Goal: Check status: Check status

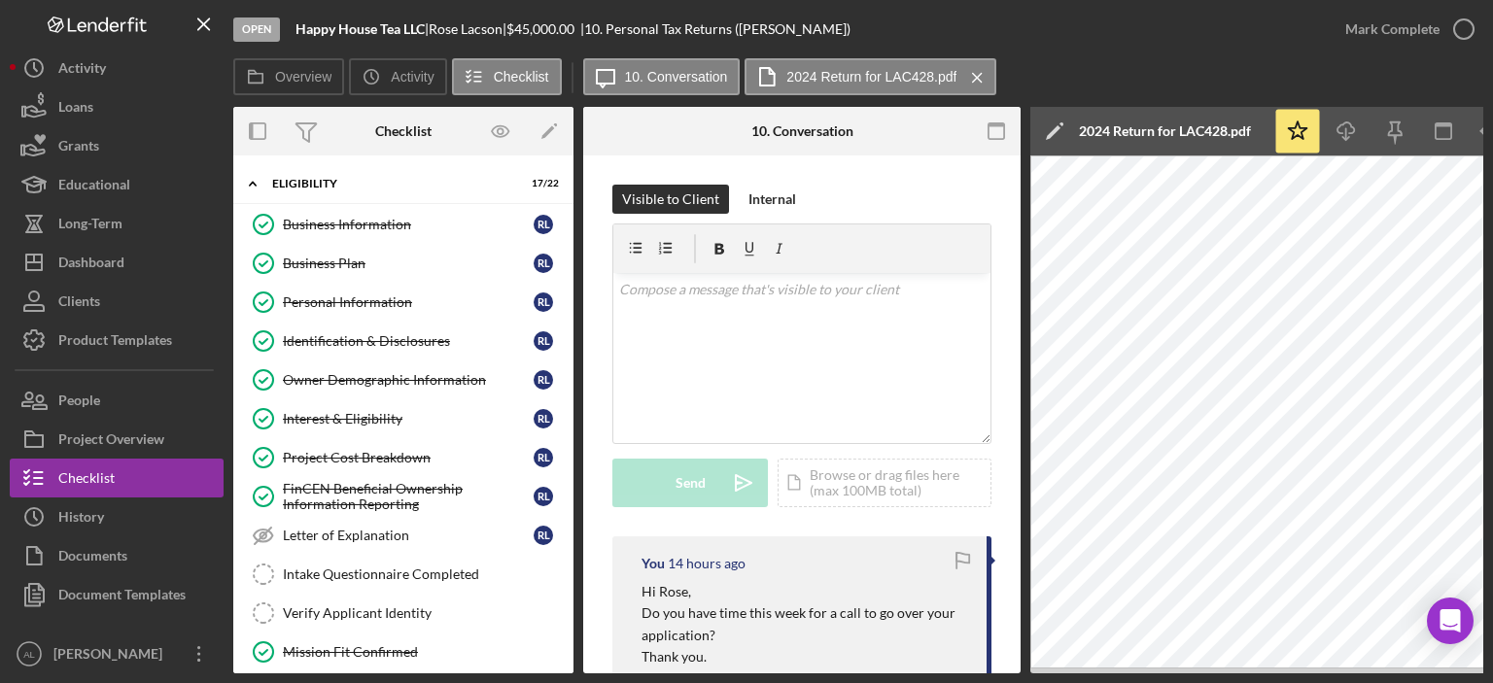
scroll to position [782, 0]
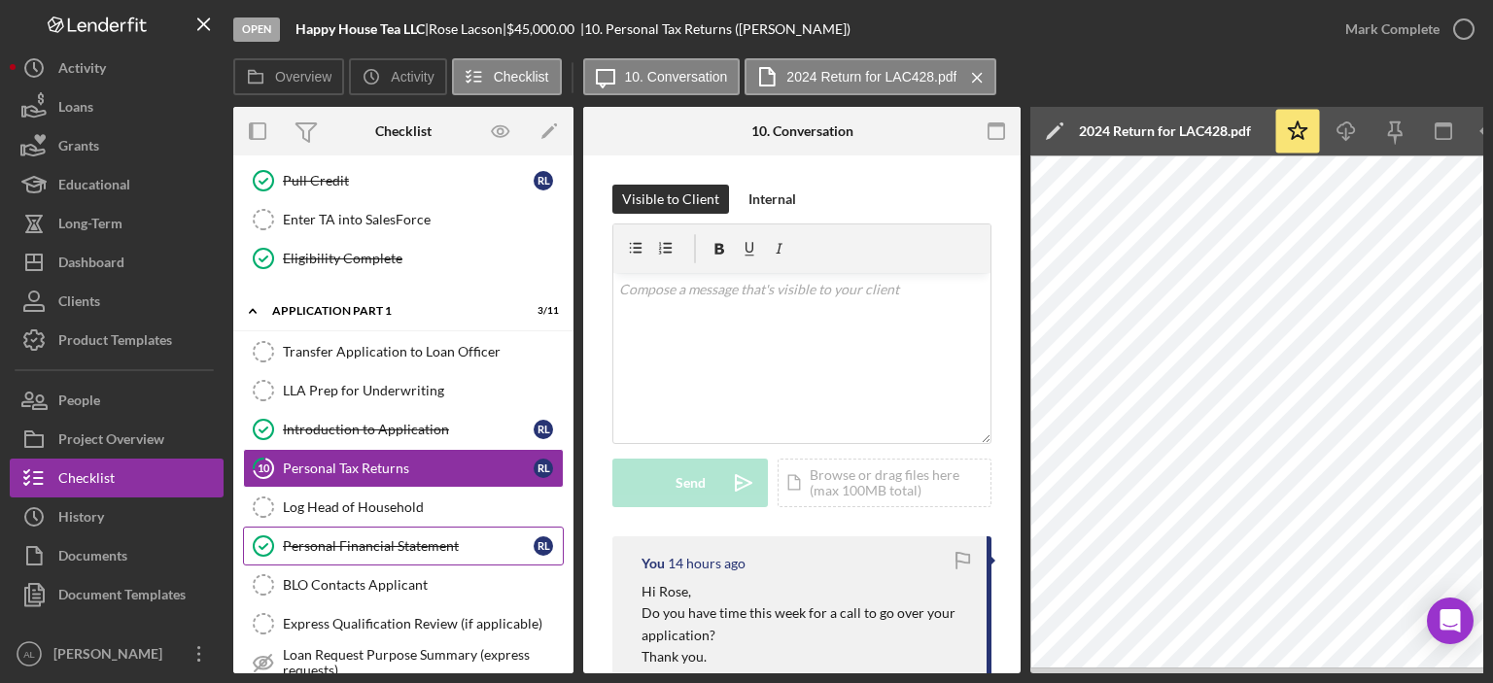
click at [457, 538] on div "Personal Financial Statement" at bounding box center [408, 546] width 251 height 16
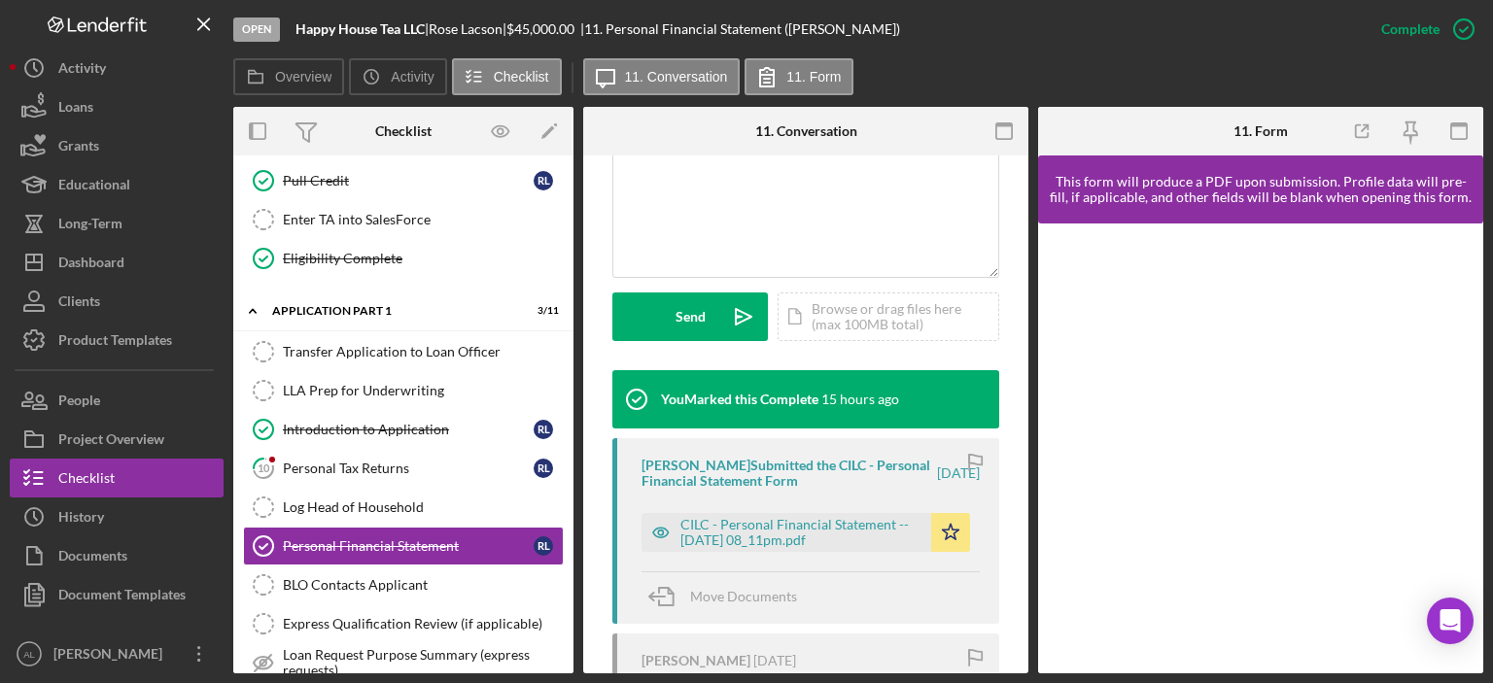
scroll to position [457, 0]
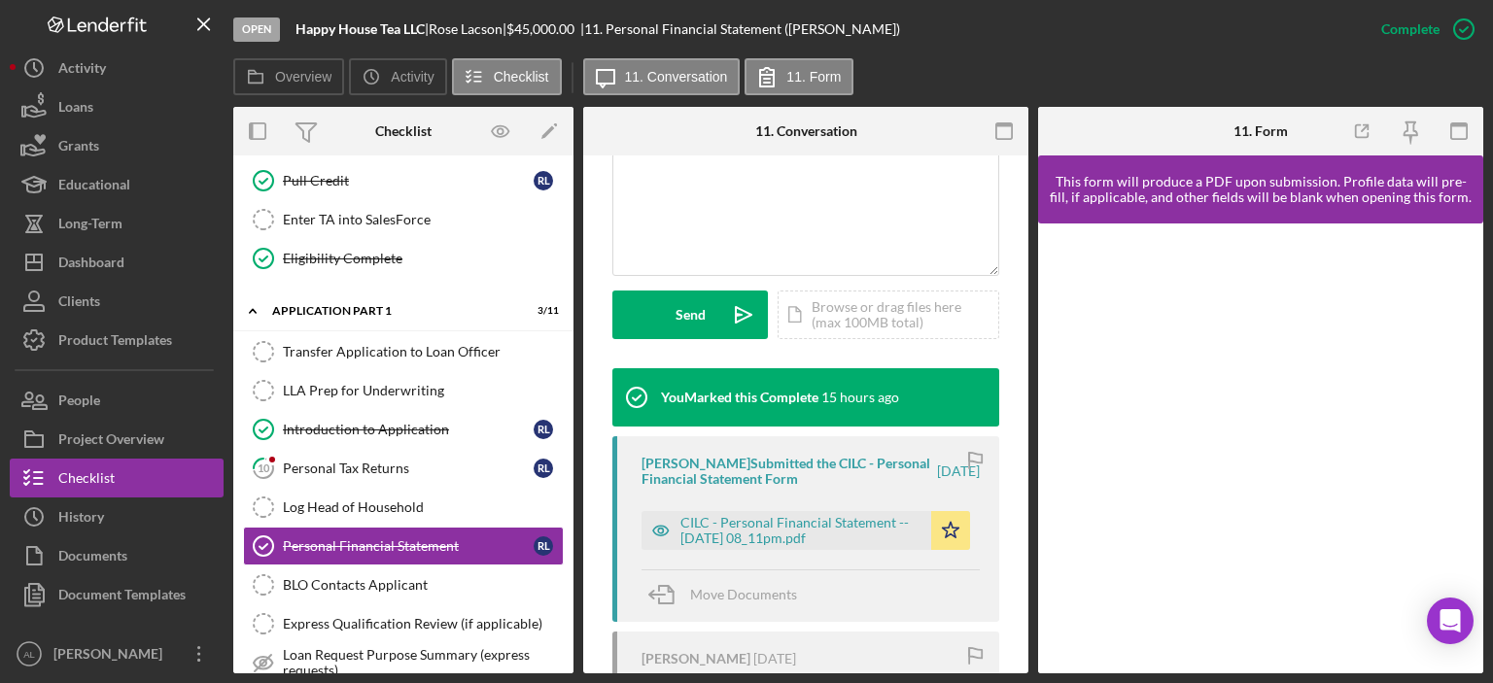
click at [773, 551] on div "[PERSON_NAME] Submitted the CILC - Personal Financial Statement Form [DATE] CIL…" at bounding box center [805, 529] width 387 height 186
click at [772, 537] on div "CILC - Personal Financial Statement -- [DATE] 08_11pm.pdf" at bounding box center [800, 530] width 241 height 31
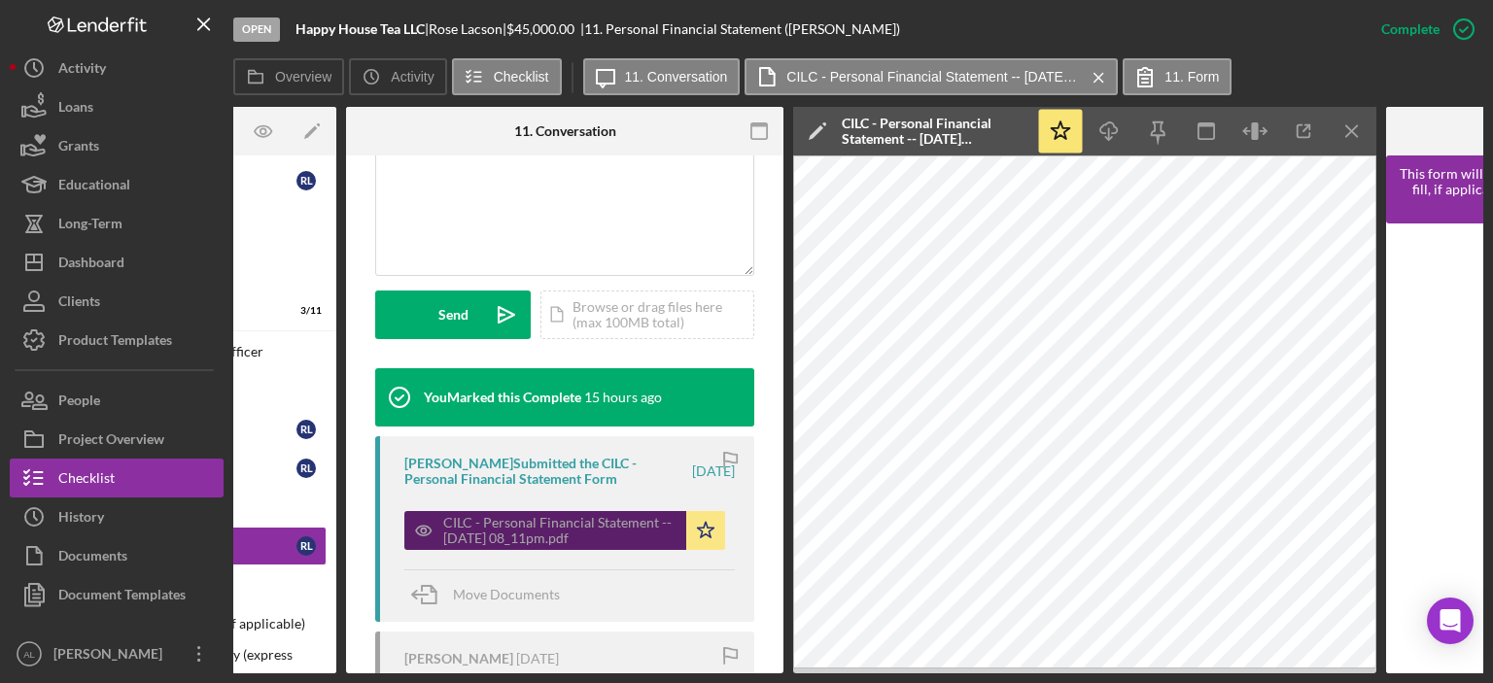
scroll to position [0, 0]
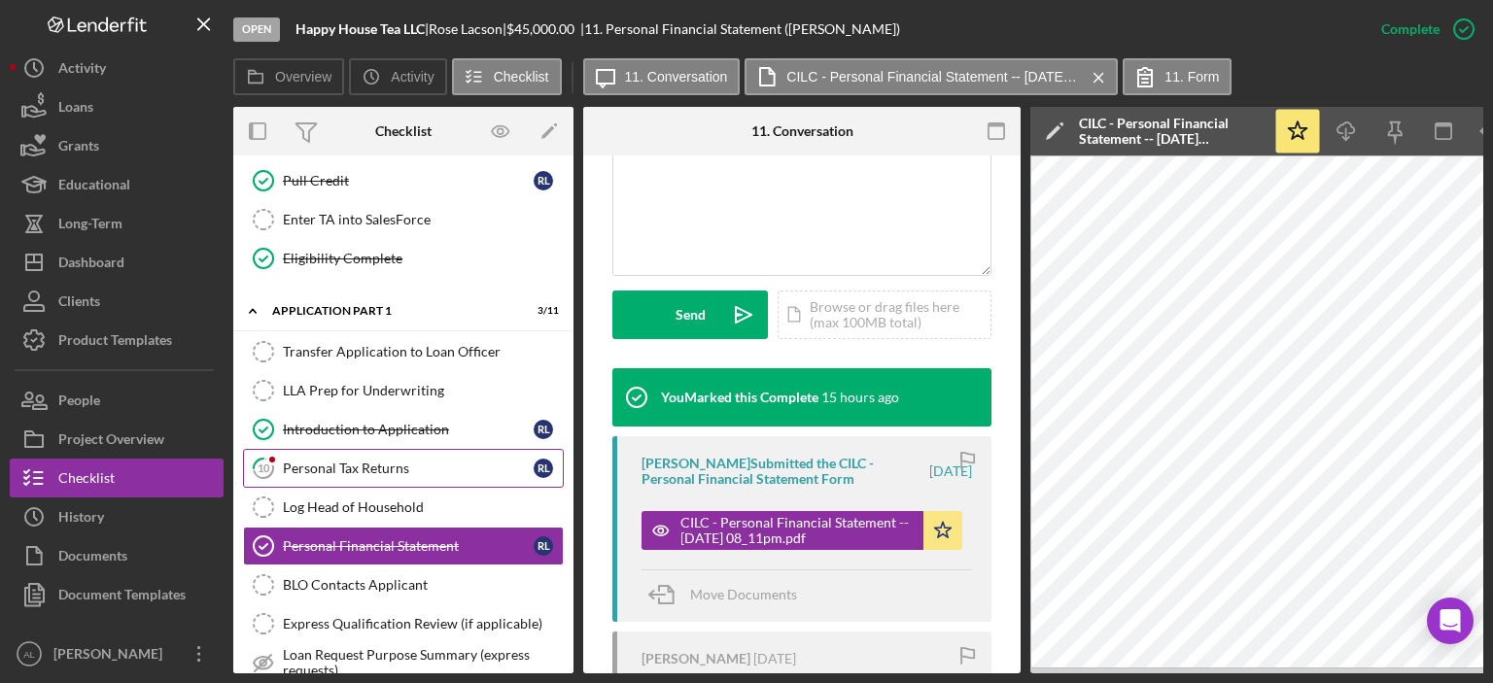
click at [381, 461] on div "Personal Tax Returns" at bounding box center [408, 469] width 251 height 16
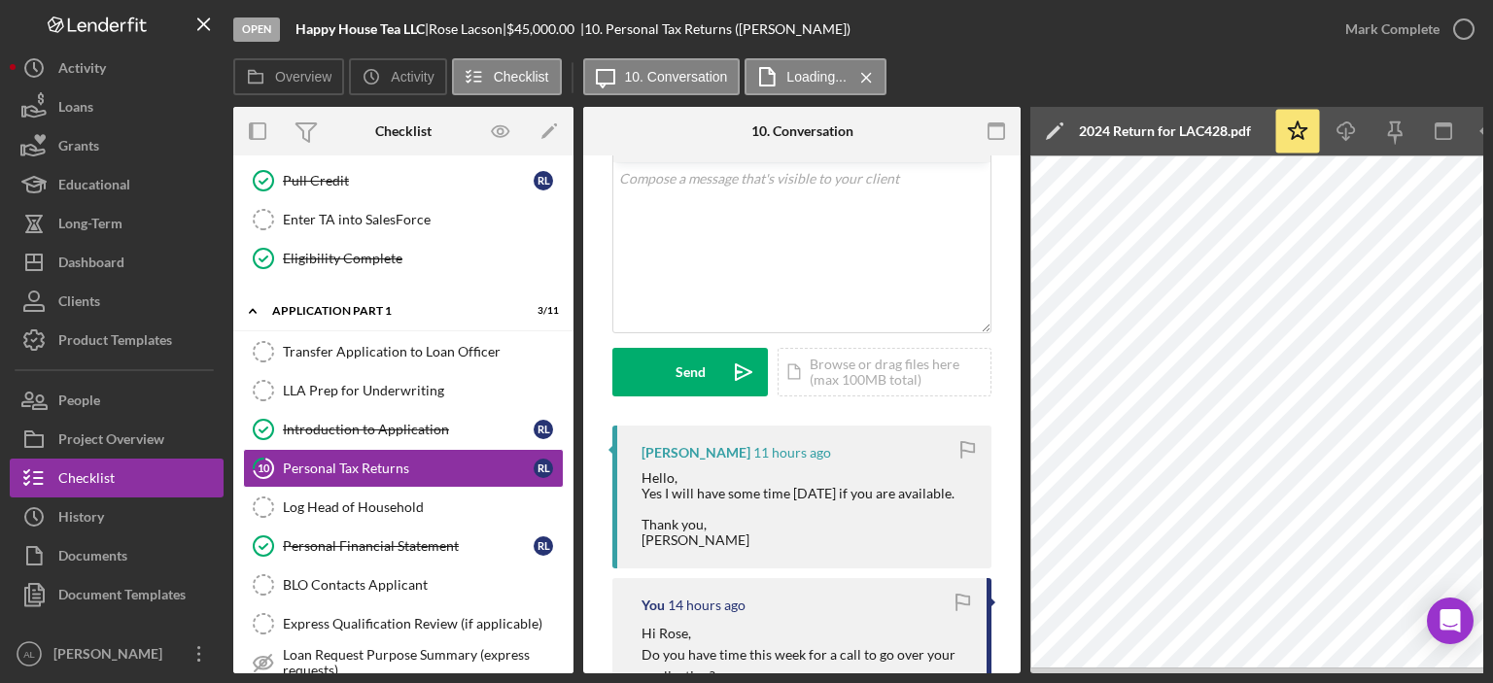
scroll to position [109, 0]
click at [804, 216] on div "v Color teal Color pink Remove color Add row above Add row below Add column bef…" at bounding box center [801, 249] width 377 height 170
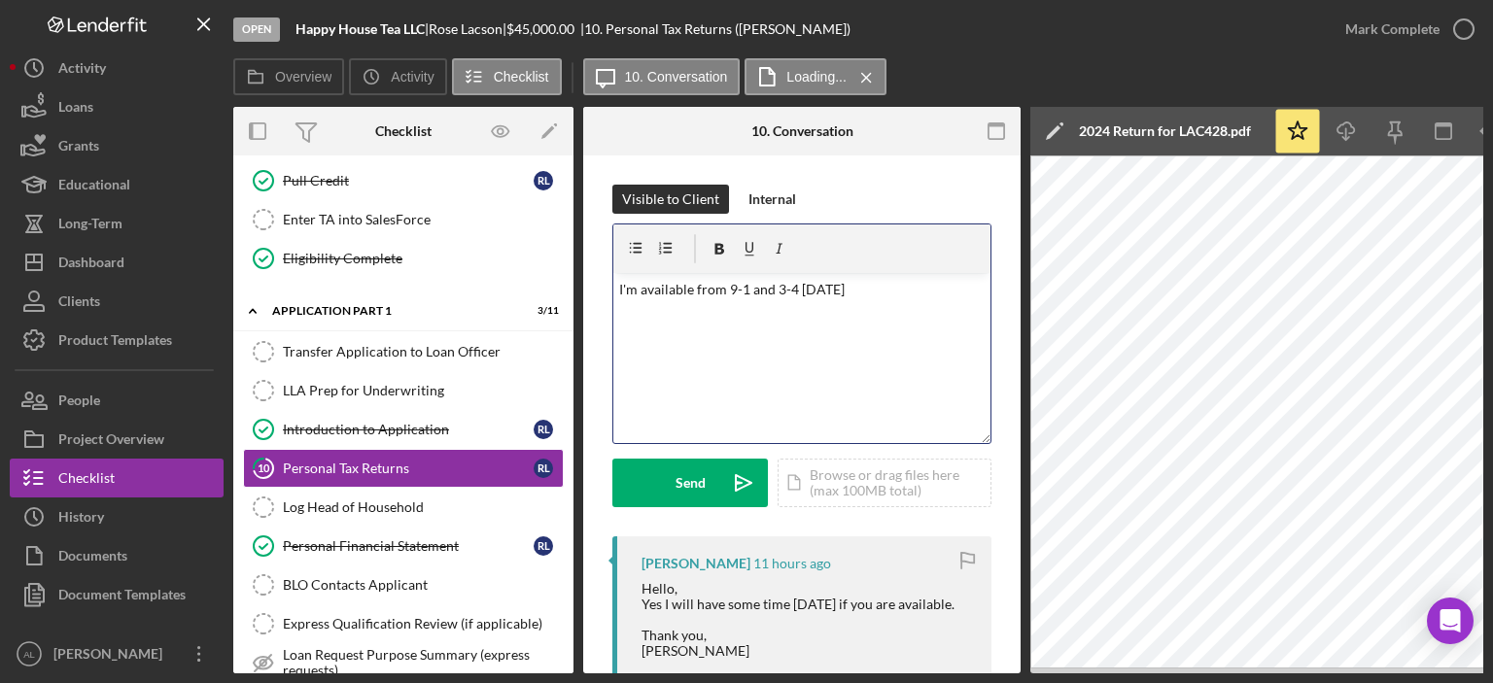
click at [886, 296] on p "I'm available from 9-1 and 3-4 [DATE]" at bounding box center [802, 289] width 366 height 21
click at [746, 292] on p "I'm available from 9-1 and 3-4 [DATE]. What time works best for you?" at bounding box center [802, 301] width 366 height 44
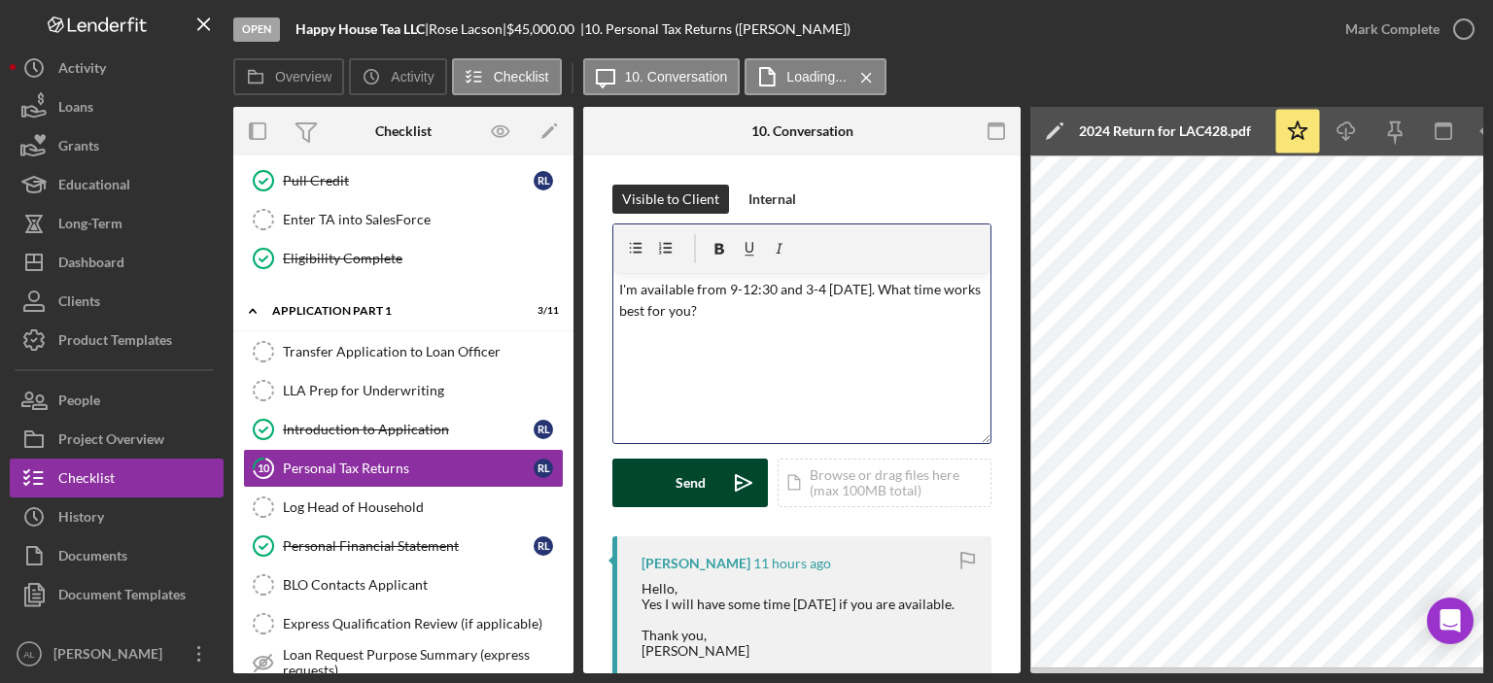
click at [704, 479] on div "Send" at bounding box center [690, 483] width 30 height 49
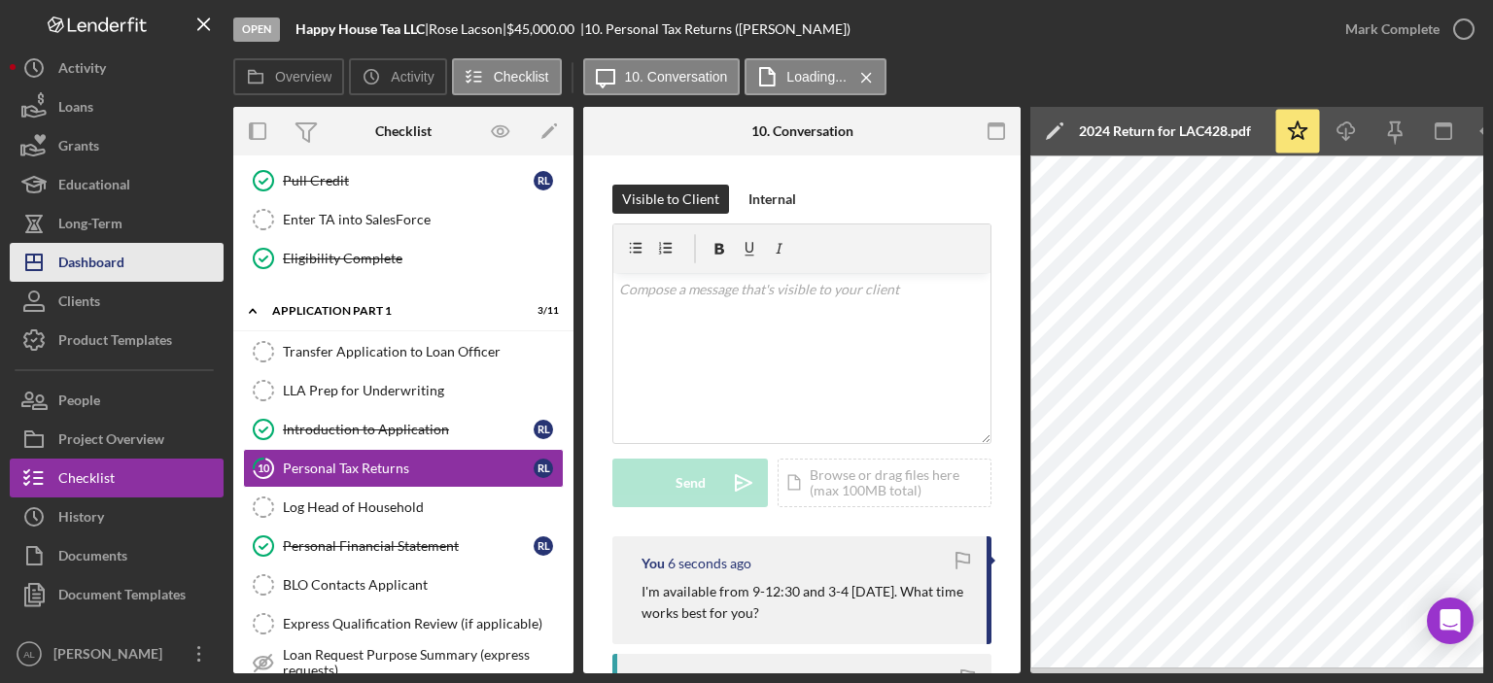
click at [148, 271] on button "Icon/Dashboard Dashboard" at bounding box center [117, 262] width 214 height 39
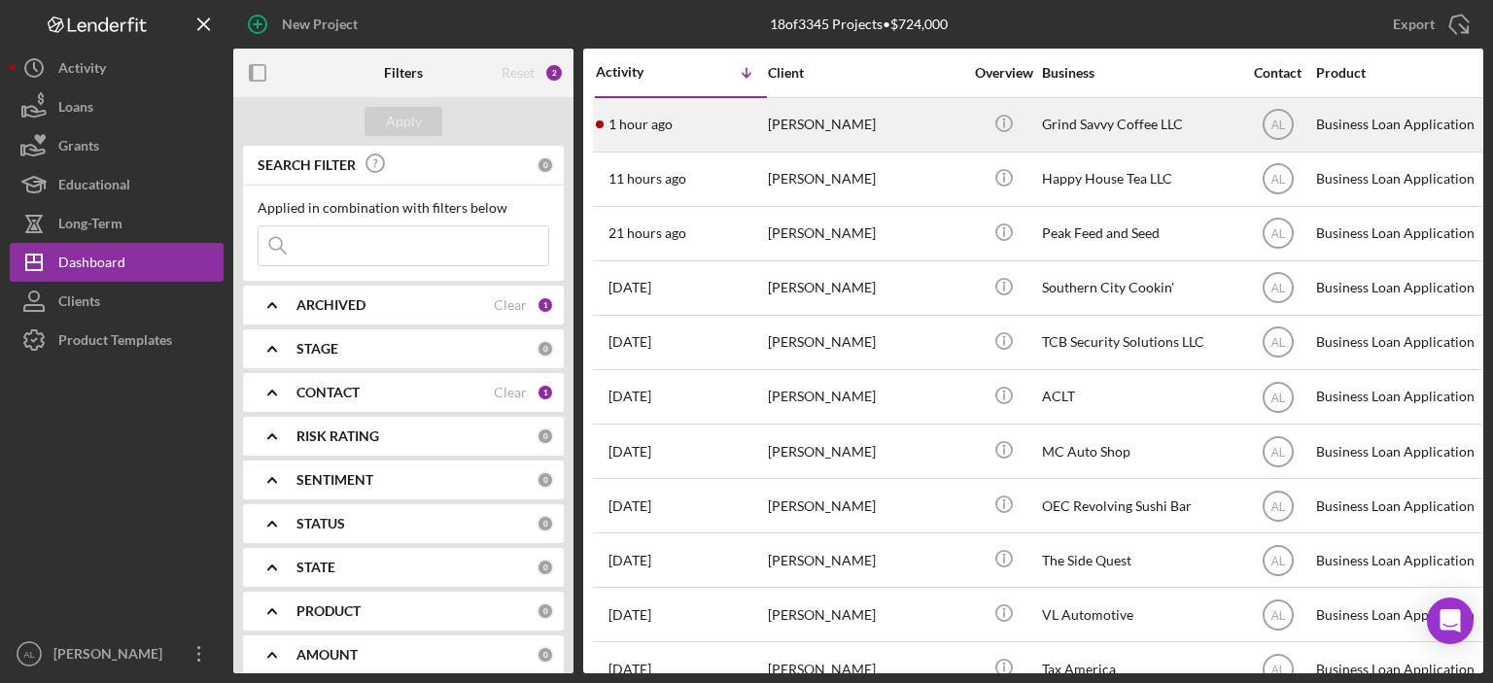
click at [716, 134] on div "1 hour ago [PERSON_NAME]" at bounding box center [681, 125] width 170 height 52
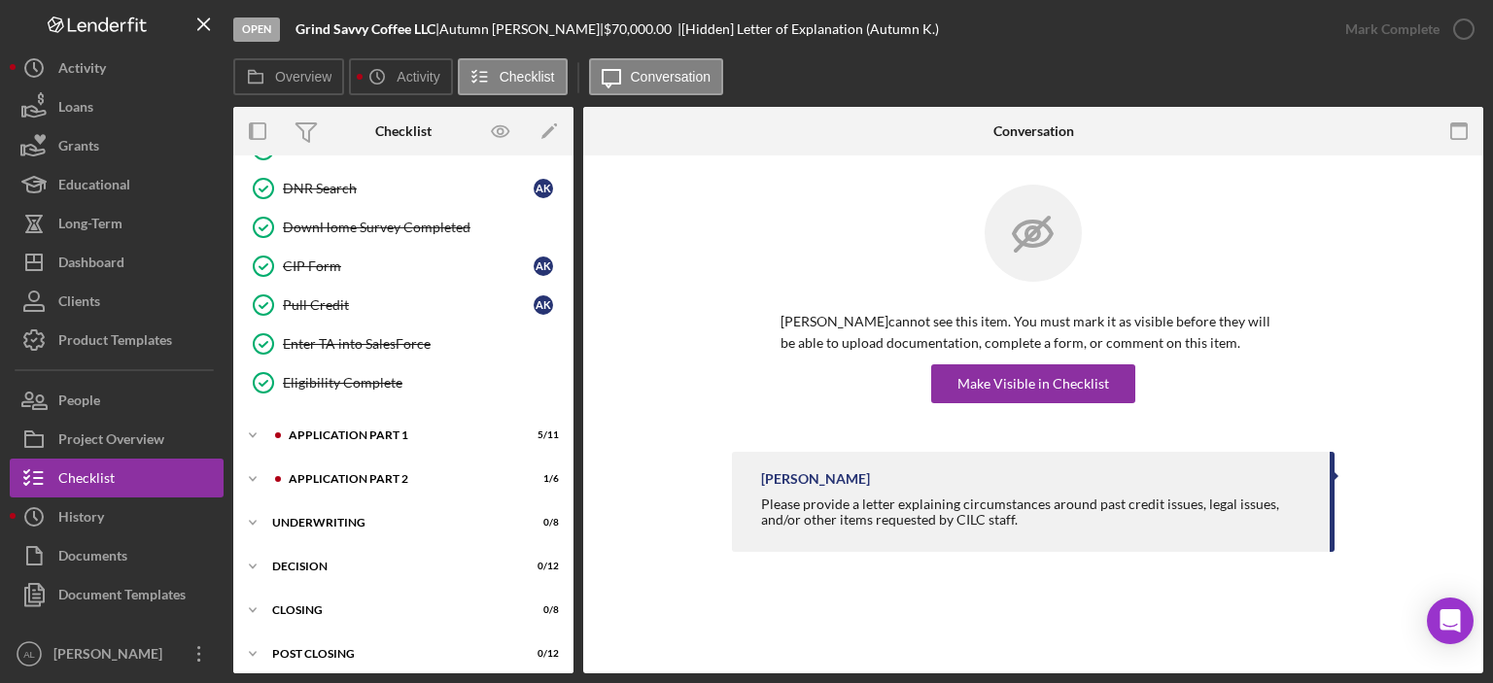
scroll to position [659, 0]
click at [381, 418] on div "Icon/Expander Application Part 1 5 / 11" at bounding box center [403, 434] width 340 height 39
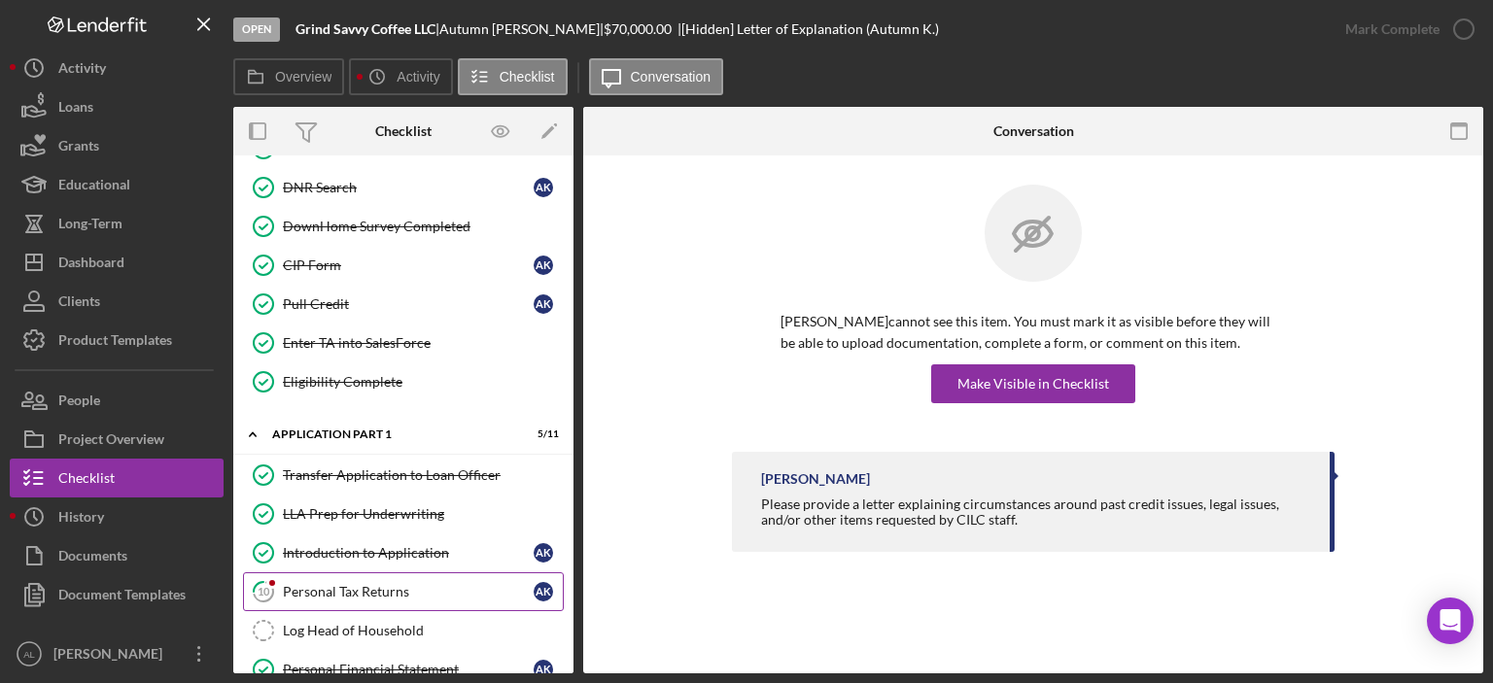
click at [385, 584] on div "Personal Tax Returns" at bounding box center [408, 592] width 251 height 16
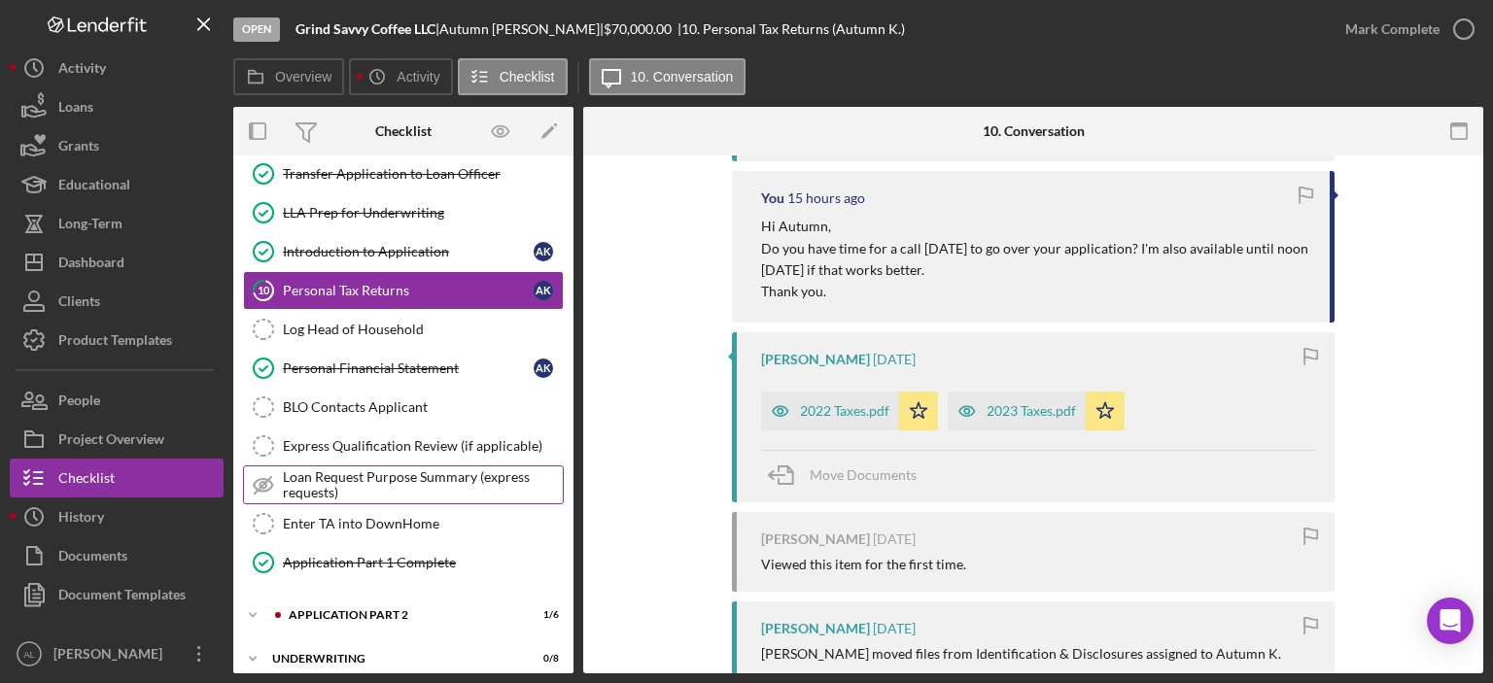
scroll to position [961, 0]
click at [430, 595] on div "Icon/Expander Application Part 2 1 / 6" at bounding box center [403, 614] width 340 height 39
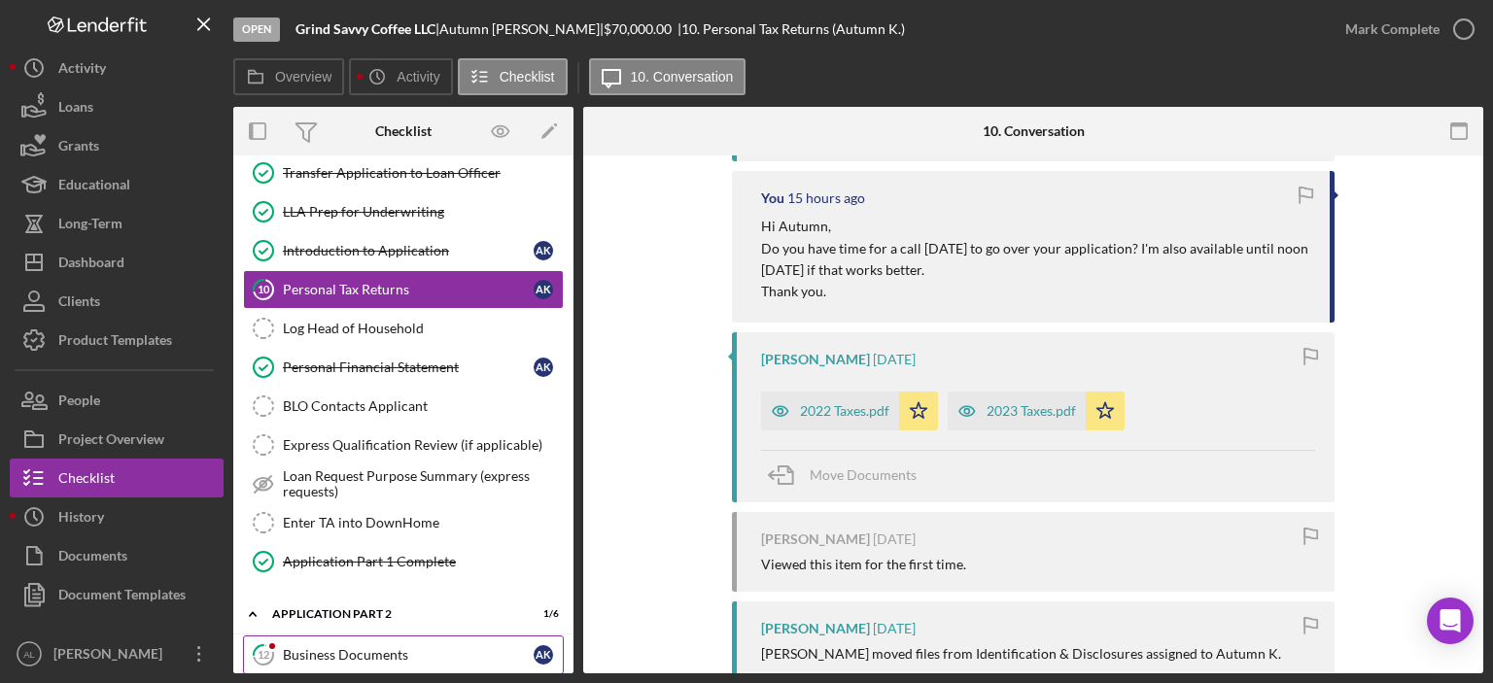
click at [400, 647] on div "Business Documents" at bounding box center [408, 655] width 251 height 16
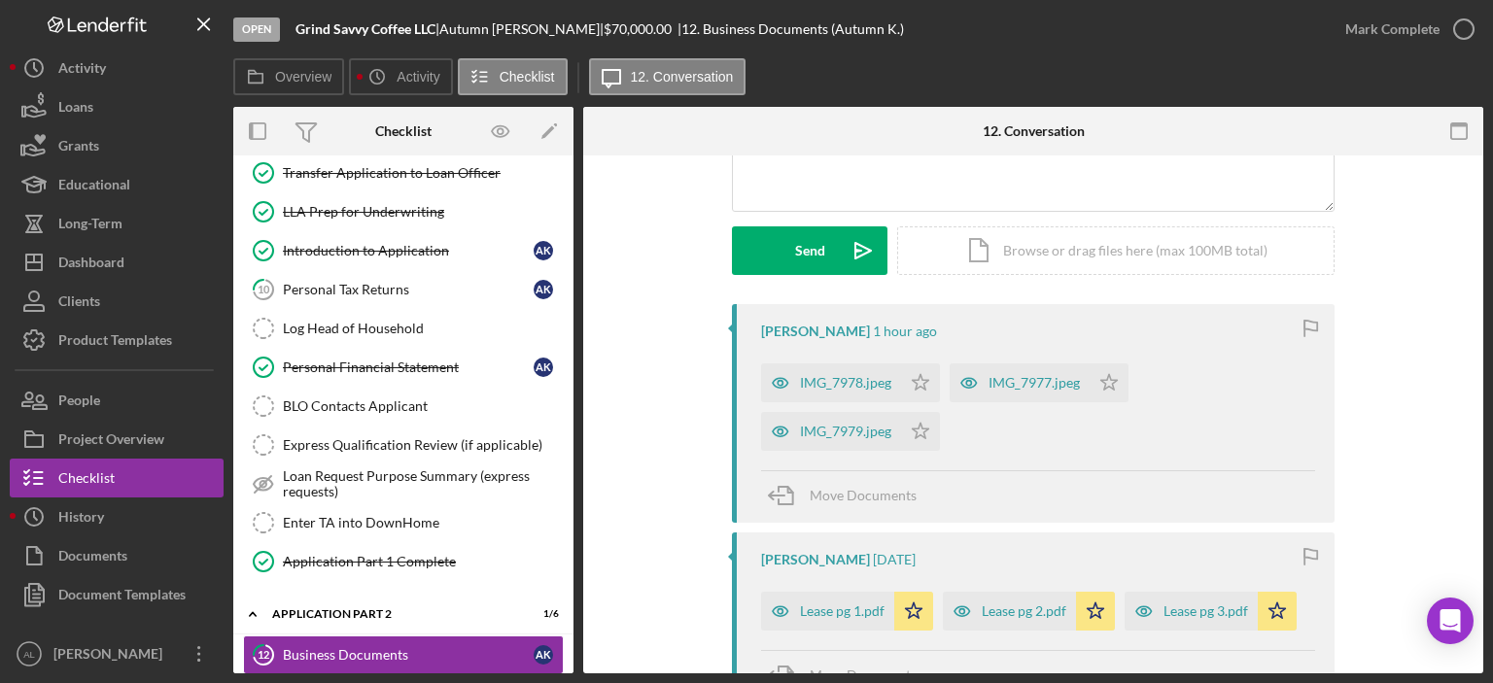
scroll to position [249, 0]
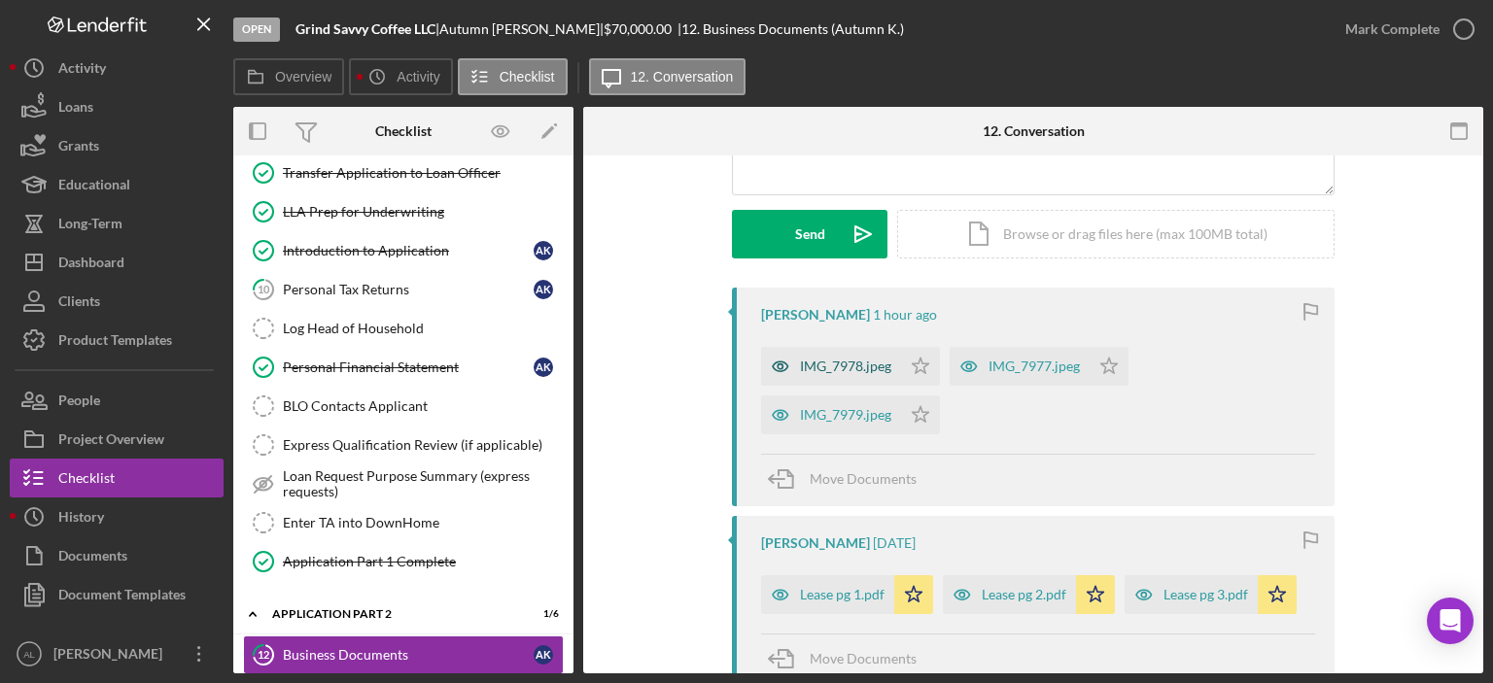
click at [869, 365] on div "IMG_7978.jpeg" at bounding box center [845, 367] width 91 height 16
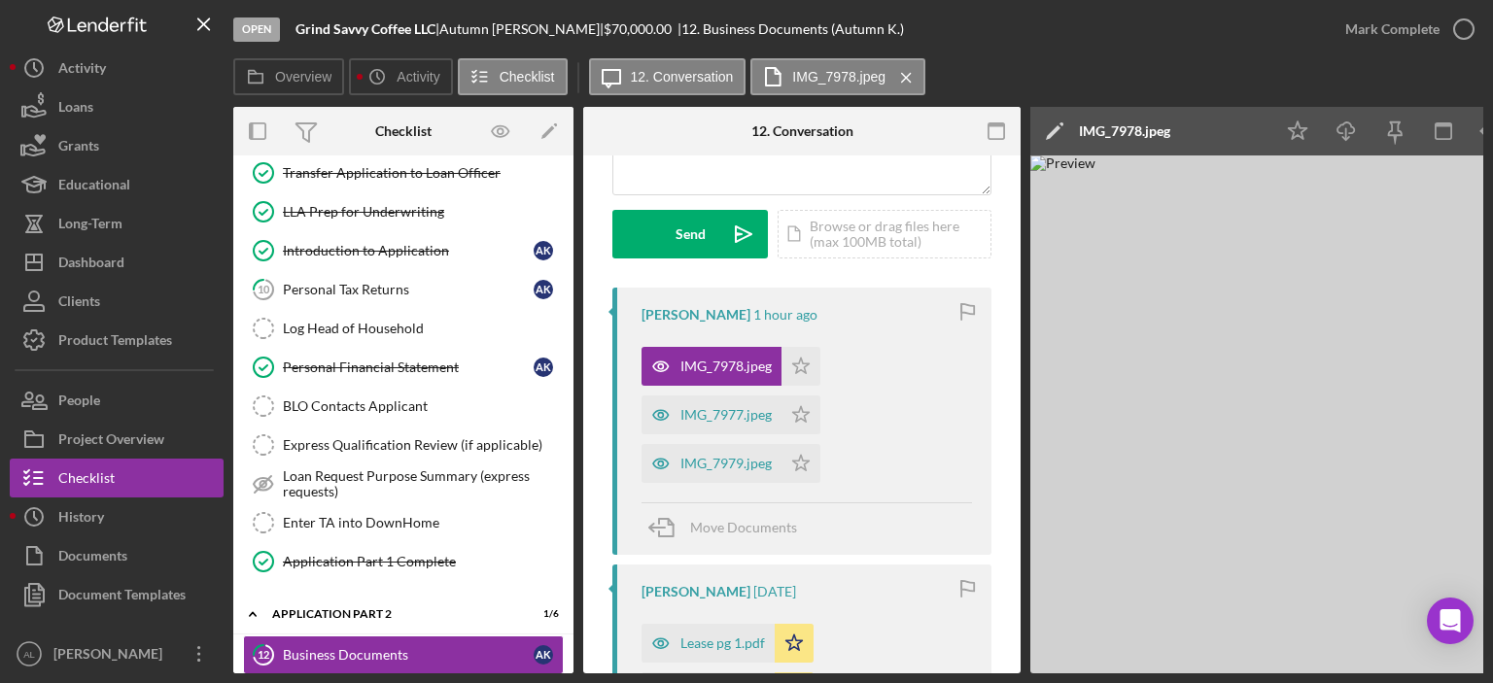
scroll to position [0, 129]
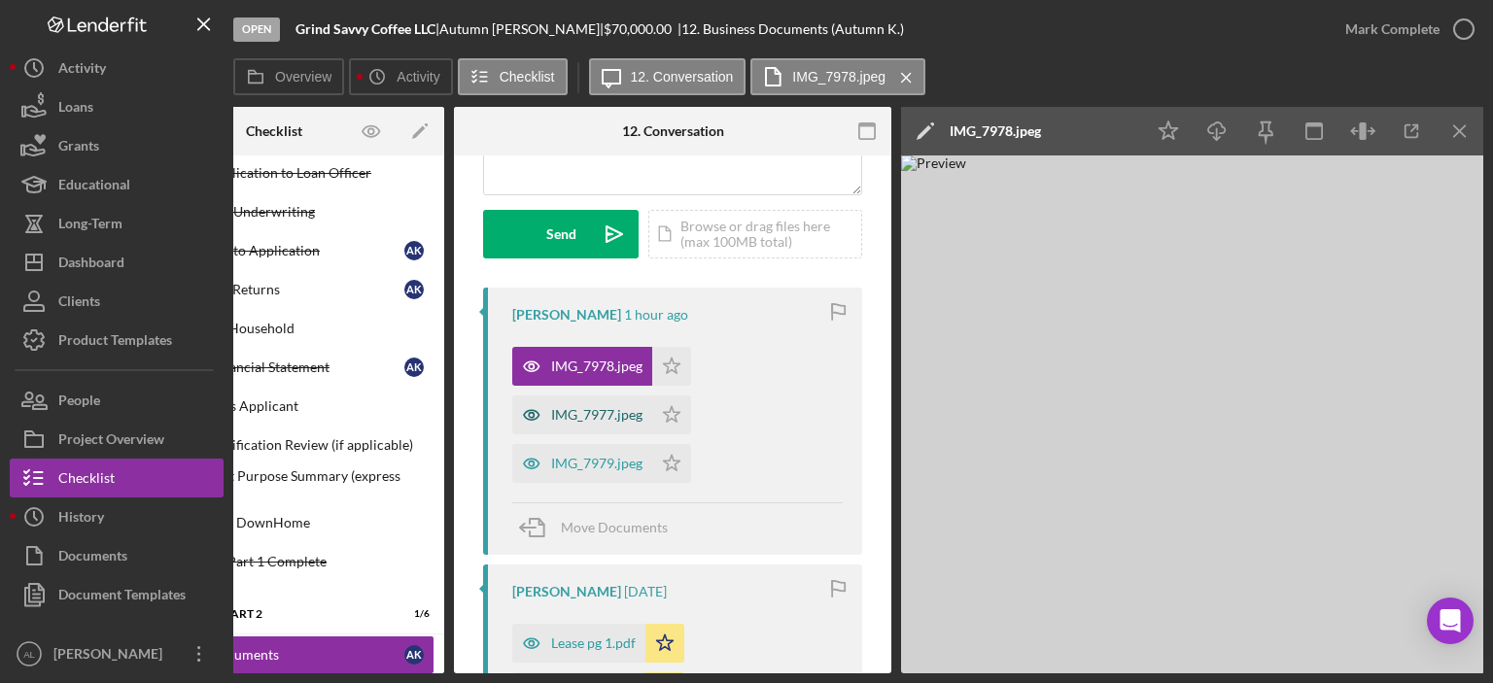
click at [606, 403] on div "IMG_7977.jpeg" at bounding box center [582, 414] width 140 height 39
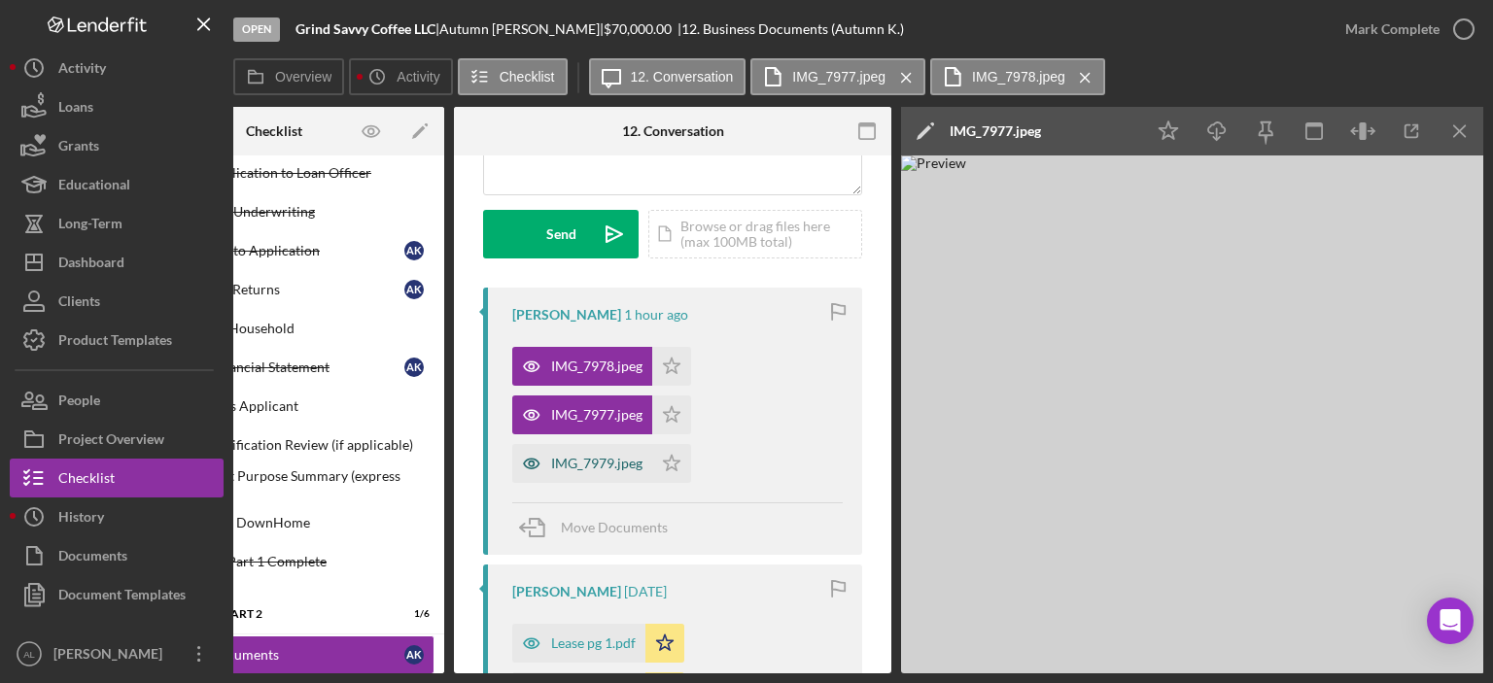
click at [596, 456] on div "IMG_7979.jpeg" at bounding box center [596, 464] width 91 height 16
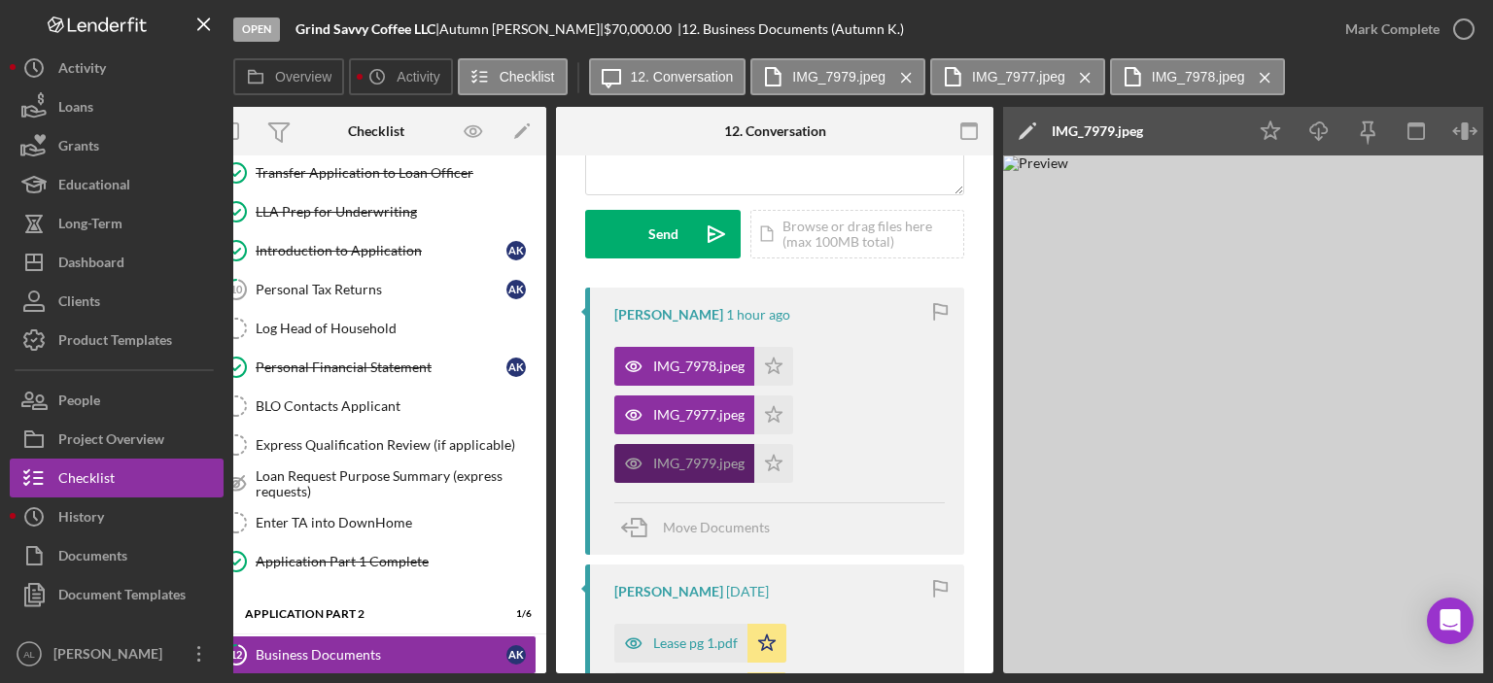
scroll to position [0, 0]
